Goal: Task Accomplishment & Management: Manage account settings

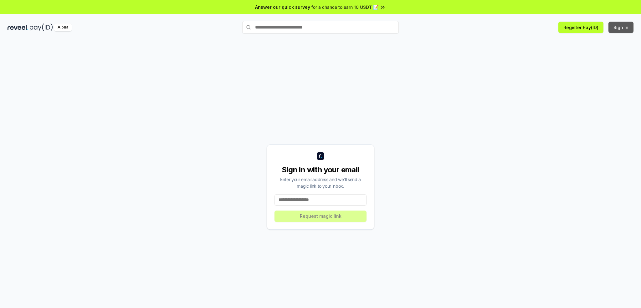
click at [617, 32] on button "Sign In" at bounding box center [620, 27] width 25 height 11
click at [309, 205] on input at bounding box center [320, 199] width 92 height 11
type input "**********"
click at [332, 222] on button "Request magic link" at bounding box center [320, 215] width 92 height 11
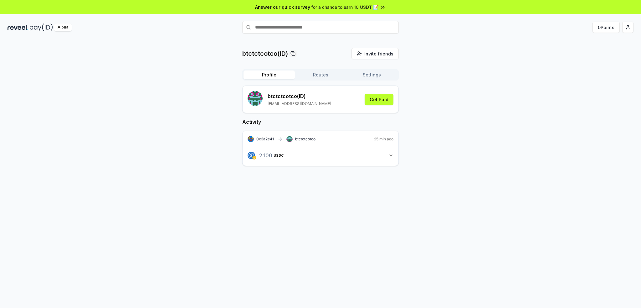
click at [102, 112] on div "btctctcotco(ID) Invite friends Invite Profile Routes Settings btctctcotco (ID) …" at bounding box center [321, 112] width 626 height 128
click at [450, 121] on div "btctctcotco(ID) 邀请好友 邀请 轮廓 路线 设置 btctctcotco (ID) yibo95061@gmail.com 获得报酬 活动 0…" at bounding box center [321, 112] width 626 height 128
click at [389, 158] on icon "button" at bounding box center [390, 155] width 5 height 5
click at [277, 158] on span "2.1 USDC" at bounding box center [271, 155] width 24 height 5
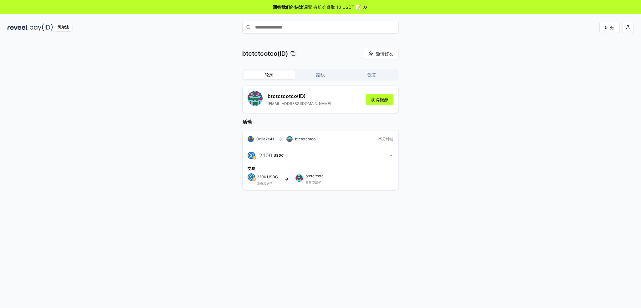
click at [449, 185] on div "btctctcotco(ID) 邀请好友 邀请 轮廓 路线 设置 btctctcotco (ID) yibo95061@gmail.com 获得报酬 活动 0…" at bounding box center [321, 124] width 626 height 152
click at [378, 102] on font "获得报酬" at bounding box center [380, 99] width 18 height 5
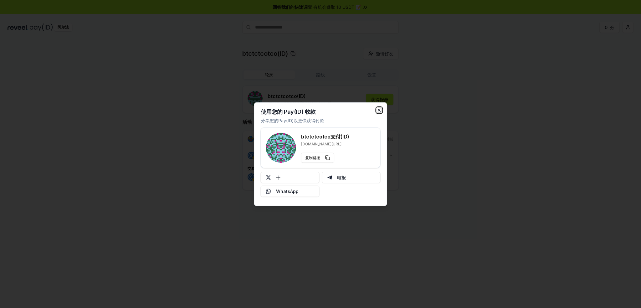
click at [378, 109] on icon "button" at bounding box center [379, 110] width 3 height 3
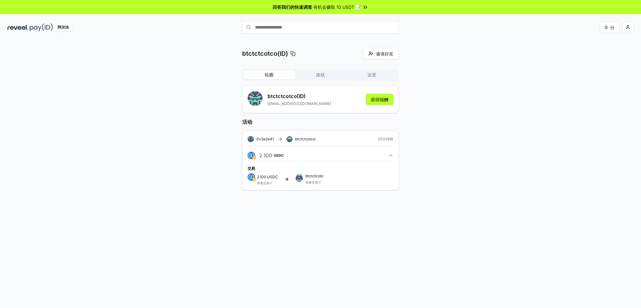
click at [420, 105] on div "btctctcotco(ID) 邀请好友 邀请 轮廓 路线 设置 btctctcotco (ID) yibo95061@gmail.com 获得报酬 活动 0…" at bounding box center [321, 124] width 626 height 152
click at [137, 117] on div "btctctcotco(ID) 邀请好友 邀请 轮廓 路线 设置 btctctcotco (ID) yibo95061@gmail.com 获得报酬 活动 0…" at bounding box center [321, 124] width 626 height 152
click at [625, 33] on html "回答我们的快速调查 有机会赚取 10 USDT 📝 阿尔法 0 分 btctctcotco(ID) 邀请好友 邀请 轮廓 路线 设置 btctctcotco …" at bounding box center [320, 154] width 641 height 308
click at [572, 117] on div "登出" at bounding box center [578, 112] width 69 height 10
